Goal: Ask a question

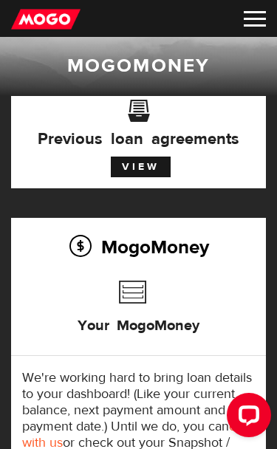
click at [140, 158] on link "View" at bounding box center [141, 166] width 60 height 21
click at [253, 19] on img at bounding box center [254, 18] width 22 height 15
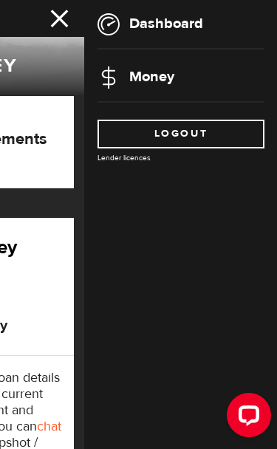
click at [156, 71] on link "Money" at bounding box center [135, 76] width 77 height 18
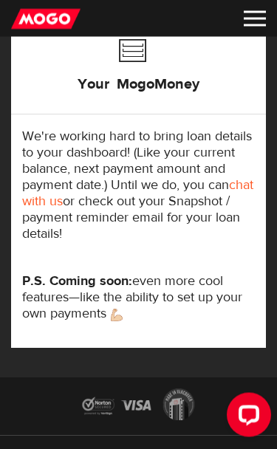
scroll to position [246, 0]
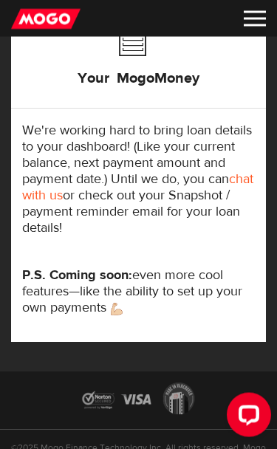
click at [80, 190] on link "chat with us" at bounding box center [137, 187] width 231 height 33
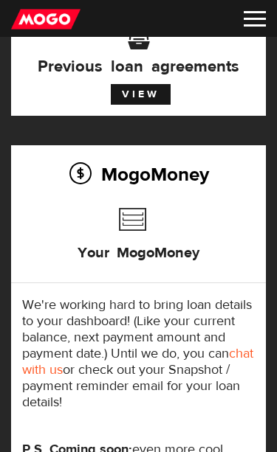
scroll to position [71, 0]
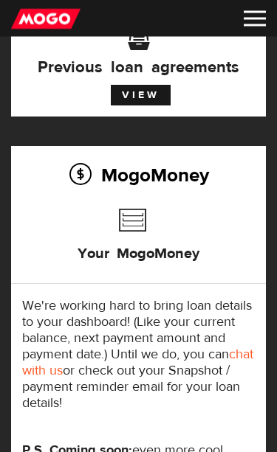
click at [258, 25] on img at bounding box center [254, 18] width 22 height 15
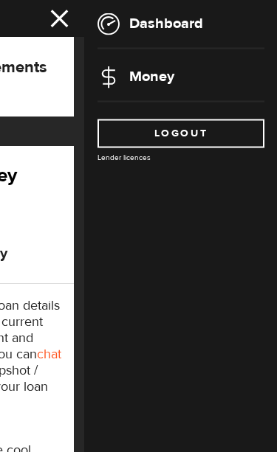
click at [189, 30] on link "Dashboard" at bounding box center [150, 23] width 106 height 18
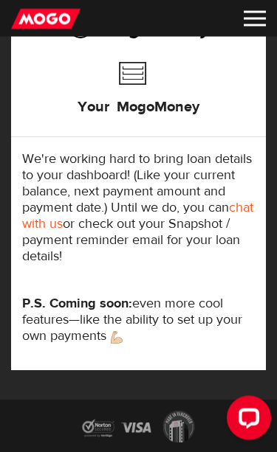
scroll to position [196, 0]
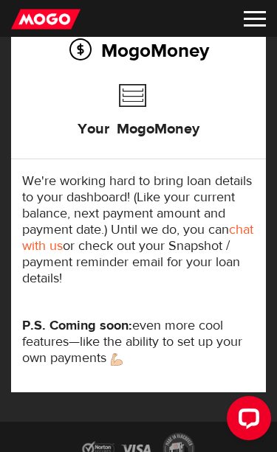
click at [253, 21] on img at bounding box center [254, 18] width 22 height 15
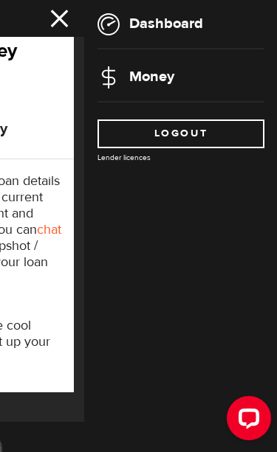
click at [59, 15] on span at bounding box center [64, 19] width 41 height 30
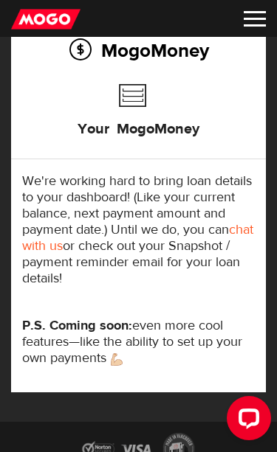
click at [255, 15] on img at bounding box center [254, 18] width 22 height 15
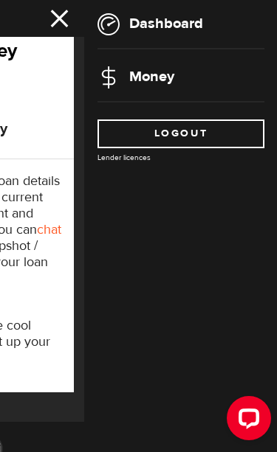
click at [174, 30] on link "Dashboard" at bounding box center [150, 23] width 106 height 18
